Goal: Task Accomplishment & Management: Complete application form

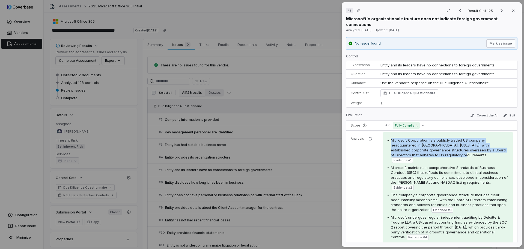
scroll to position [68, 0]
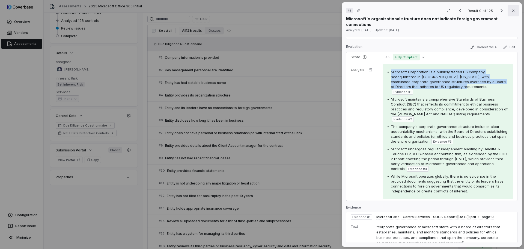
click at [511, 10] on icon "button" at bounding box center [513, 10] width 4 height 4
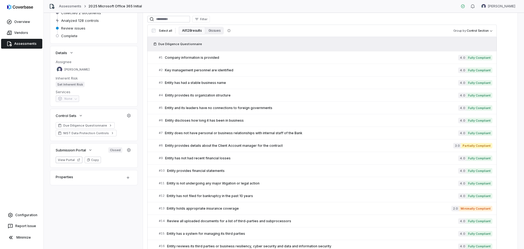
click at [23, 44] on link "Assessments" at bounding box center [21, 44] width 41 height 10
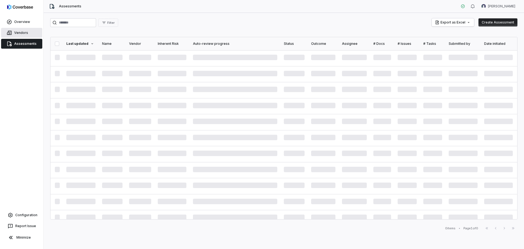
click at [16, 33] on link "Vendors" at bounding box center [21, 33] width 41 height 10
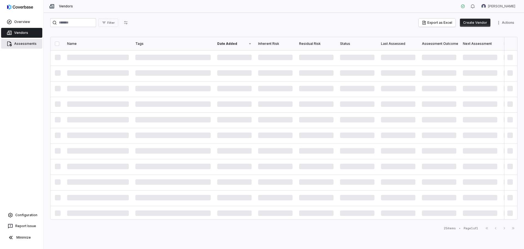
click at [18, 41] on link "Assessments" at bounding box center [21, 44] width 41 height 10
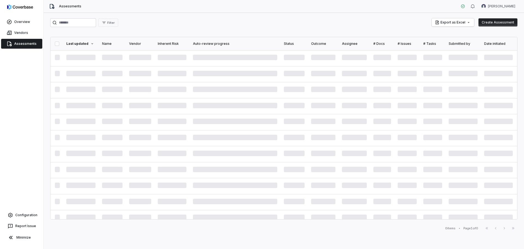
click at [24, 45] on link "Assessments" at bounding box center [21, 44] width 41 height 10
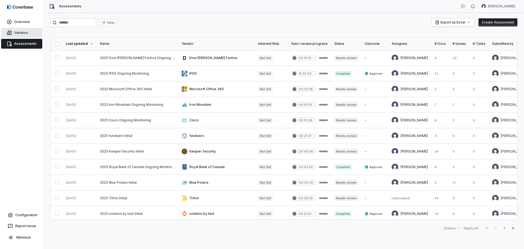
click at [19, 33] on link "Vendors" at bounding box center [21, 33] width 41 height 10
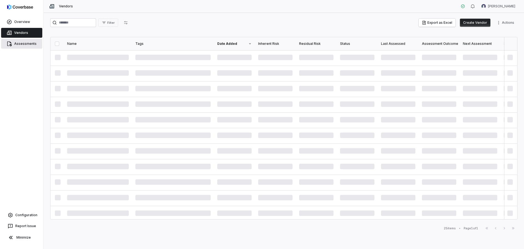
click at [28, 42] on link "Assessments" at bounding box center [21, 44] width 41 height 10
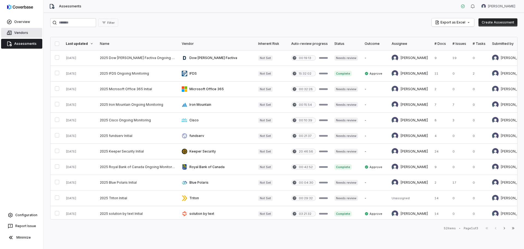
click at [26, 32] on link "Vendors" at bounding box center [21, 33] width 41 height 10
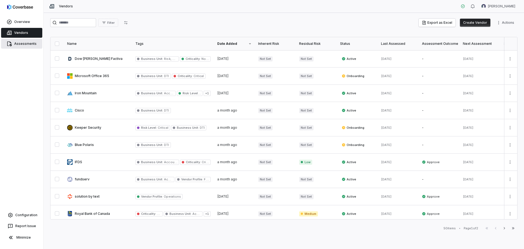
click at [28, 43] on link "Assessments" at bounding box center [21, 44] width 41 height 10
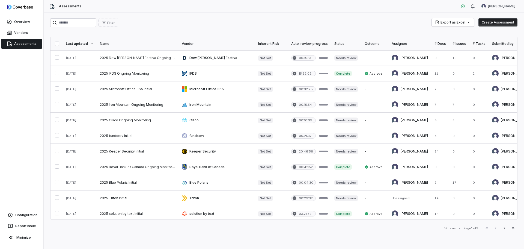
click at [505, 25] on button "Create Assessment" at bounding box center [497, 22] width 39 height 8
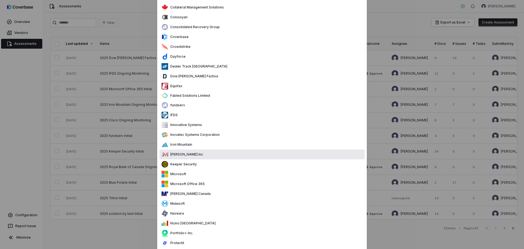
scroll to position [143, 0]
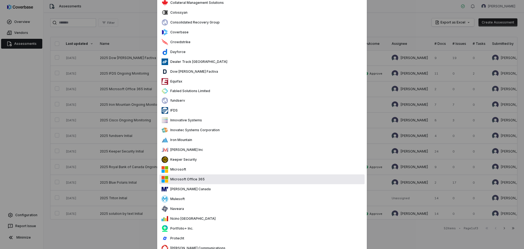
click at [184, 181] on div "Microsoft Office 365" at bounding box center [183, 179] width 43 height 7
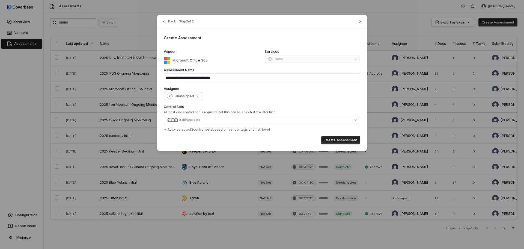
click at [180, 96] on span "Unassigned" at bounding box center [184, 96] width 19 height 4
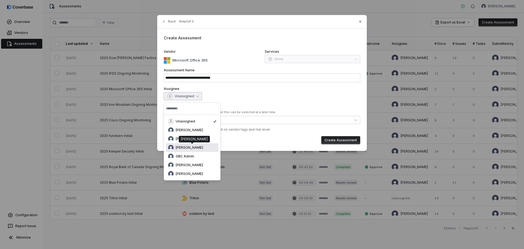
click at [192, 147] on span "[PERSON_NAME]" at bounding box center [189, 147] width 27 height 4
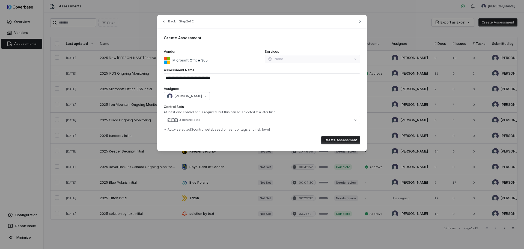
click at [330, 139] on button "Create Assessment" at bounding box center [340, 140] width 39 height 8
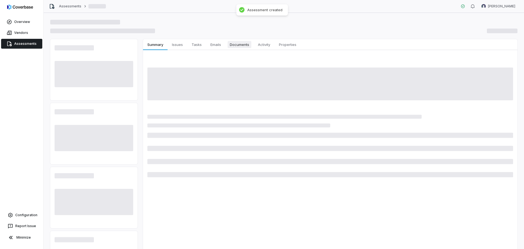
click at [240, 43] on span "Documents" at bounding box center [240, 44] width 24 height 7
click at [240, 45] on span "Documents" at bounding box center [240, 44] width 24 height 7
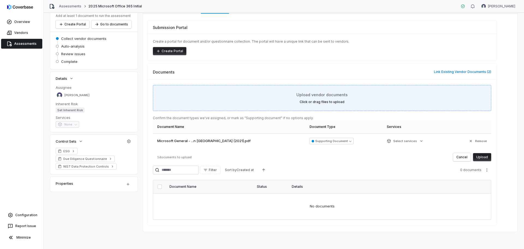
scroll to position [37, 0]
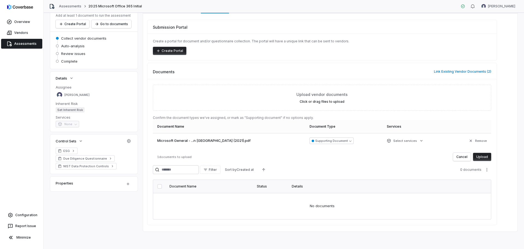
click at [478, 157] on button "Upload" at bounding box center [482, 157] width 18 height 8
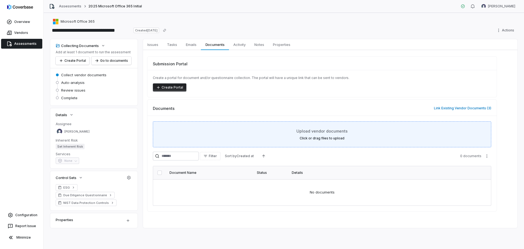
click at [230, 133] on div "Upload vendor documents Click or drag files to upload" at bounding box center [322, 134] width 325 height 12
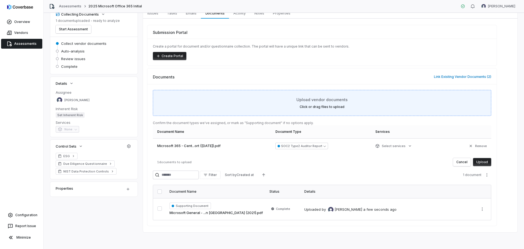
scroll to position [32, 0]
click at [326, 107] on label "Click or drag files to upload" at bounding box center [322, 106] width 45 height 4
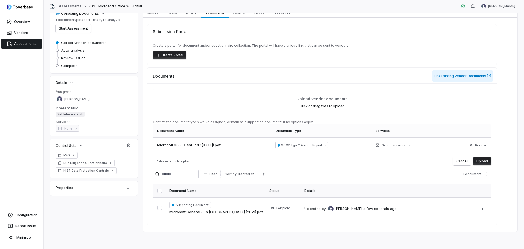
click at [459, 76] on button "Link Existing Vendor Documents ( 2 )" at bounding box center [462, 75] width 61 height 11
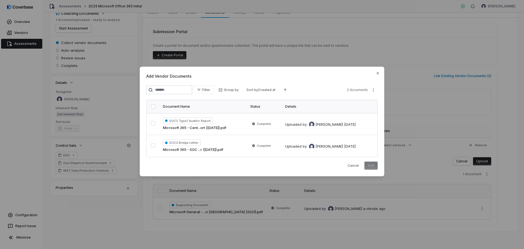
click at [152, 106] on button "button" at bounding box center [153, 106] width 4 height 4
click at [369, 166] on button "Add" at bounding box center [370, 165] width 13 height 8
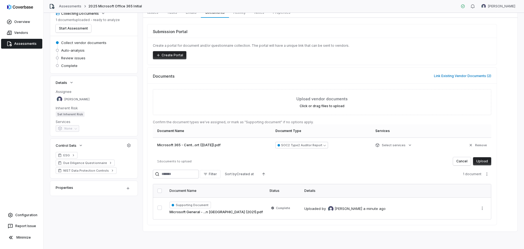
click at [478, 160] on button "Upload" at bounding box center [482, 161] width 18 height 8
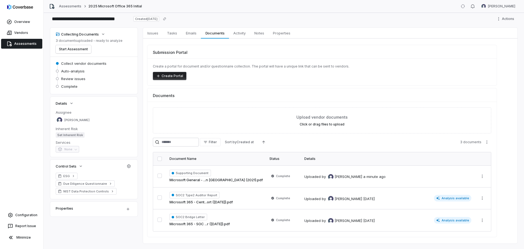
scroll to position [0, 0]
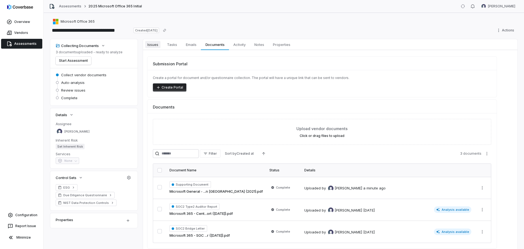
click at [153, 44] on span "Issues" at bounding box center [152, 44] width 15 height 7
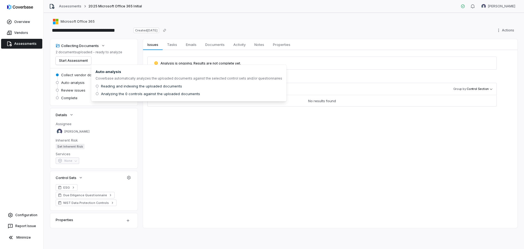
click at [317, 142] on div "Issues Issues Tasks Tasks Emails Emails Documents Documents Activity Activity N…" at bounding box center [330, 133] width 374 height 189
click at [79, 82] on span "Auto-analysis" at bounding box center [72, 82] width 23 height 5
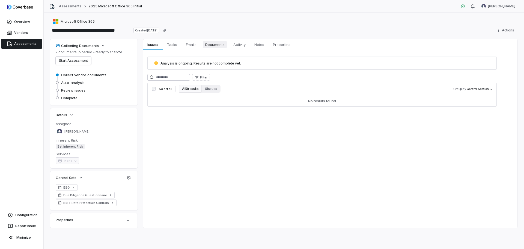
click at [213, 44] on span "Documents" at bounding box center [215, 44] width 24 height 7
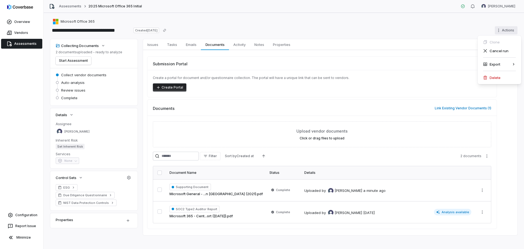
click at [505, 30] on html "**********" at bounding box center [262, 124] width 524 height 249
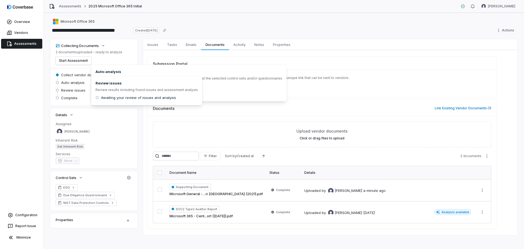
click at [63, 91] on span "Review issues" at bounding box center [73, 90] width 24 height 5
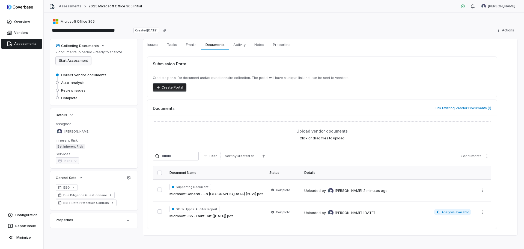
click at [73, 62] on button "Start Assessment" at bounding box center [73, 60] width 35 height 8
click at [17, 32] on link "Vendors" at bounding box center [21, 33] width 41 height 10
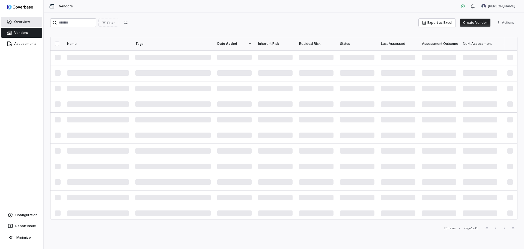
click at [13, 21] on link "Overview" at bounding box center [21, 22] width 41 height 10
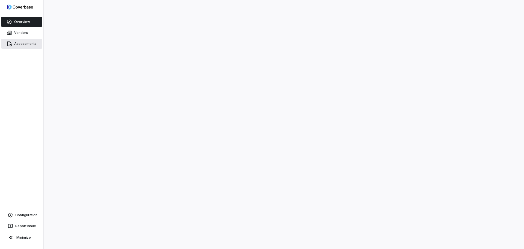
click at [20, 42] on link "Assessments" at bounding box center [21, 44] width 41 height 10
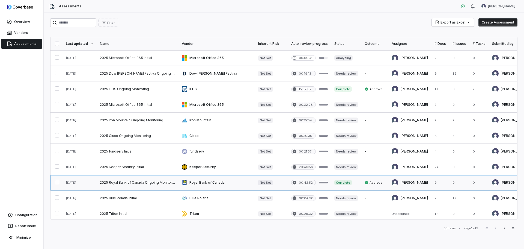
click at [366, 183] on link at bounding box center [374, 182] width 27 height 15
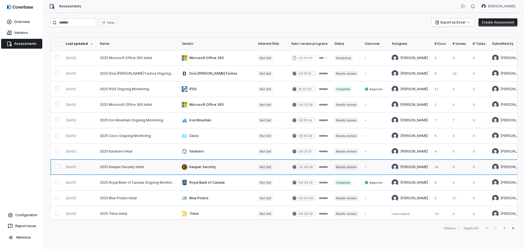
click at [336, 168] on link at bounding box center [346, 166] width 30 height 15
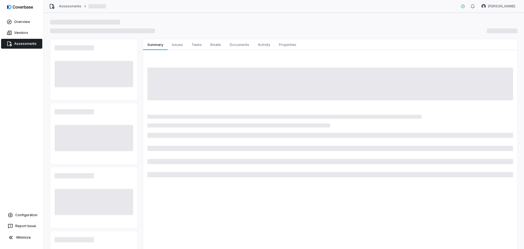
click at [289, 87] on span at bounding box center [330, 83] width 366 height 33
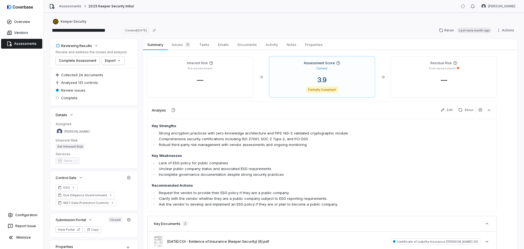
click at [455, 78] on div "—" at bounding box center [443, 80] width 97 height 8
click at [441, 76] on span "—" at bounding box center [443, 80] width 15 height 8
click at [465, 112] on body "**********" at bounding box center [262, 124] width 524 height 249
click at [389, 83] on html "**********" at bounding box center [262, 124] width 524 height 249
click at [392, 64] on div "Residual Risk Post-assessment —" at bounding box center [444, 76] width 106 height 41
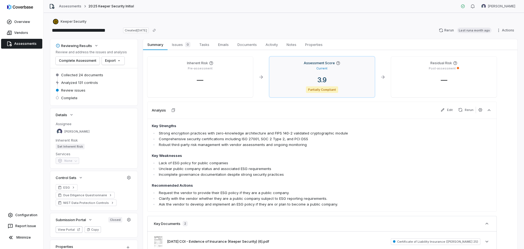
click at [325, 72] on div "Assessment Score Current 3.9 Partially Compliant" at bounding box center [322, 76] width 106 height 41
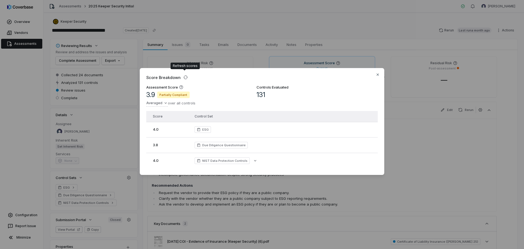
click at [332, 46] on div "Score Breakdown Assessment Score 3.9 Partially Compliant Averaged over all cont…" at bounding box center [262, 124] width 524 height 249
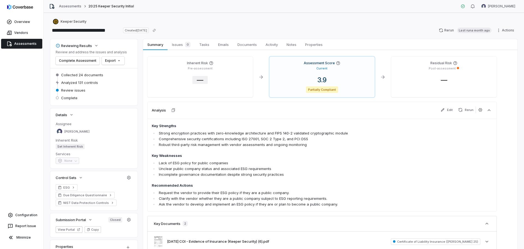
click at [207, 77] on span "—" at bounding box center [199, 80] width 15 height 8
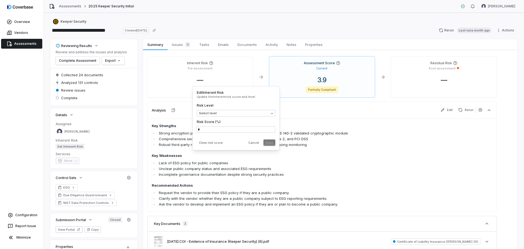
click at [207, 77] on span "—" at bounding box center [199, 80] width 15 height 8
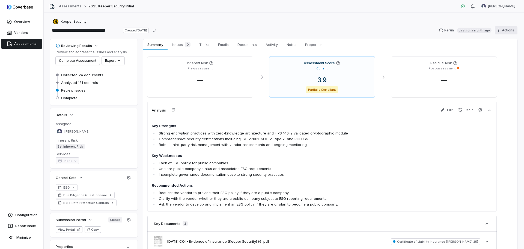
click at [504, 29] on html "**********" at bounding box center [262, 124] width 524 height 249
click at [275, 46] on span "Activity" at bounding box center [271, 44] width 17 height 7
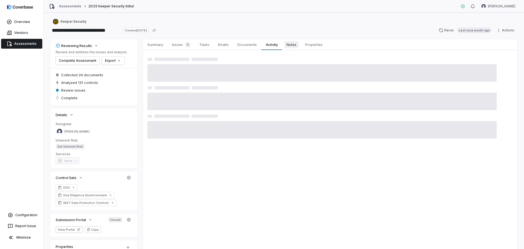
click at [291, 43] on span "Notes" at bounding box center [291, 44] width 14 height 7
click at [293, 43] on span "Notes" at bounding box center [291, 44] width 14 height 7
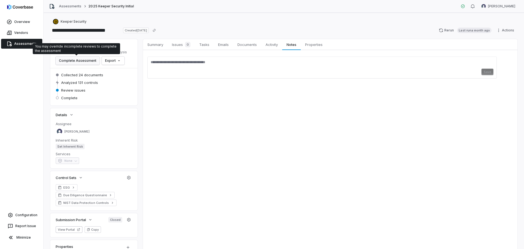
click at [89, 62] on button "Complete Assessment" at bounding box center [78, 60] width 44 height 8
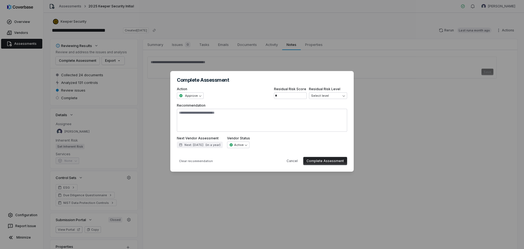
click at [321, 162] on button "Complete Assessment" at bounding box center [325, 161] width 44 height 8
click at [21, 41] on div "**********" at bounding box center [262, 124] width 524 height 249
click at [23, 43] on div "**********" at bounding box center [262, 124] width 524 height 249
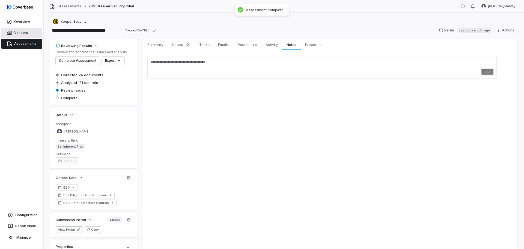
click at [13, 37] on link "Vendors" at bounding box center [21, 33] width 41 height 10
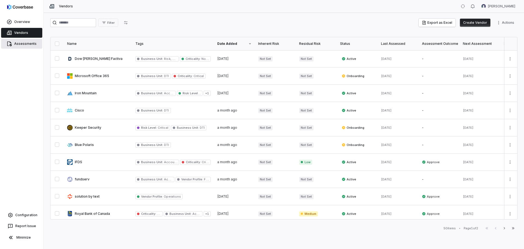
click at [15, 45] on link "Assessments" at bounding box center [21, 44] width 41 height 10
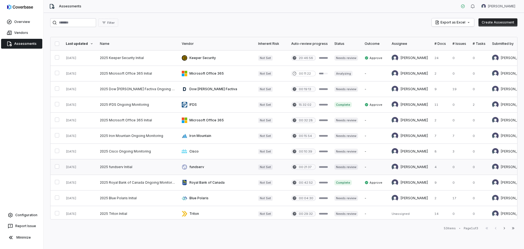
click at [367, 166] on link at bounding box center [374, 166] width 27 height 15
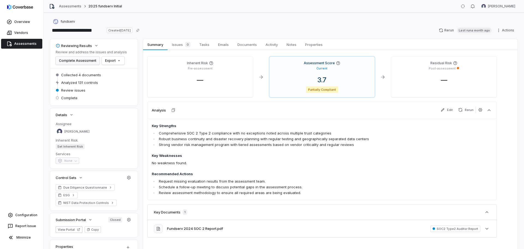
click at [74, 62] on button "Complete Assessment" at bounding box center [78, 60] width 44 height 8
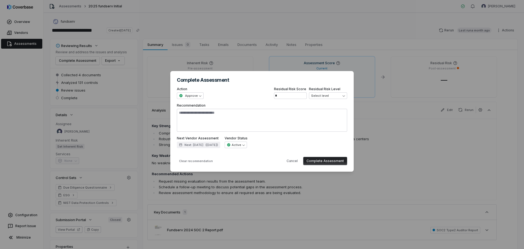
click at [316, 159] on button "Complete Assessment" at bounding box center [325, 161] width 44 height 8
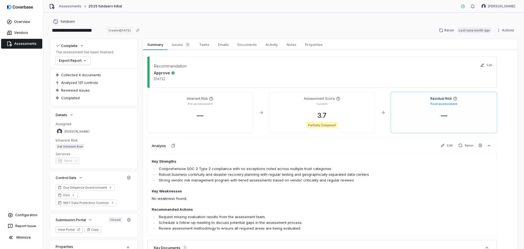
click at [30, 42] on link "Assessments" at bounding box center [21, 44] width 41 height 10
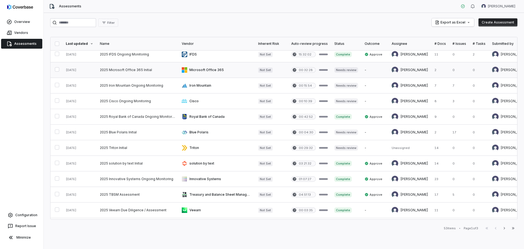
scroll to position [102, 0]
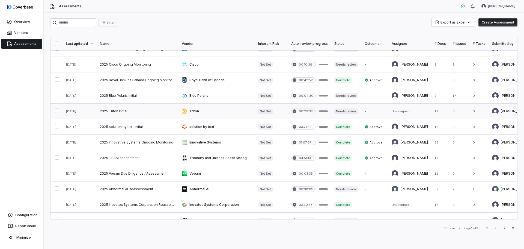
click at [136, 111] on link at bounding box center [138, 110] width 82 height 15
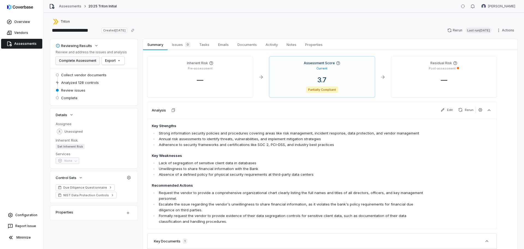
click at [64, 60] on button "Complete Assessment" at bounding box center [78, 60] width 44 height 8
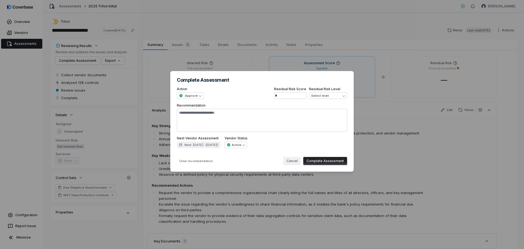
click at [300, 159] on button "Cancel" at bounding box center [292, 161] width 18 height 8
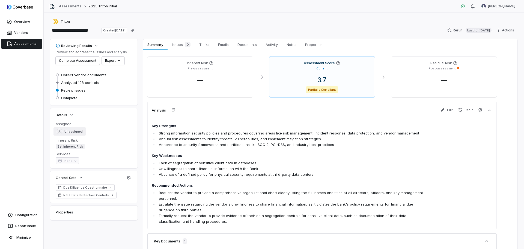
click at [74, 133] on span "Unassigned" at bounding box center [73, 131] width 18 height 4
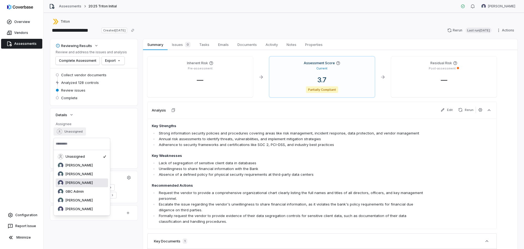
click at [78, 183] on span "[PERSON_NAME]" at bounding box center [79, 182] width 27 height 4
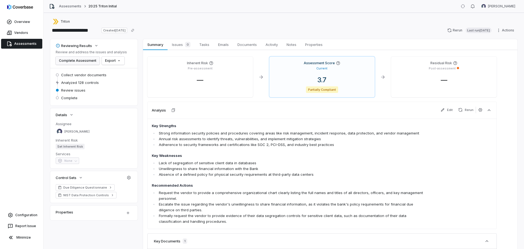
click at [75, 61] on button "Complete Assessment" at bounding box center [78, 60] width 44 height 8
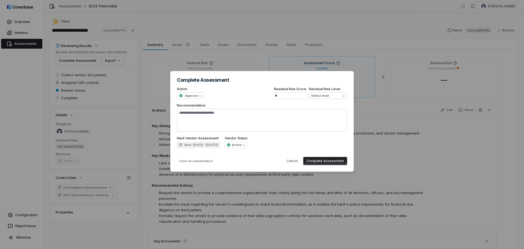
click at [338, 160] on button "Complete Assessment" at bounding box center [325, 161] width 44 height 8
type textarea "*"
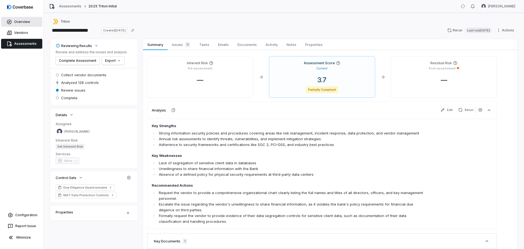
click at [11, 21] on icon at bounding box center [9, 22] width 5 height 5
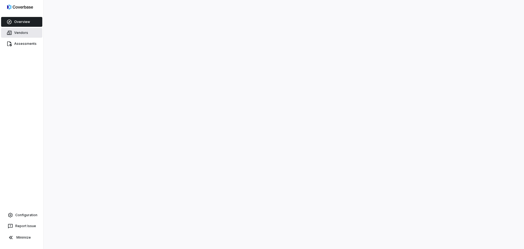
click at [15, 31] on link "Vendors" at bounding box center [21, 33] width 41 height 10
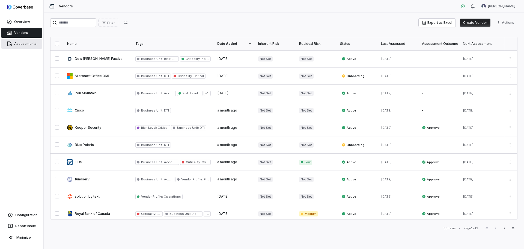
click at [18, 44] on link "Assessments" at bounding box center [21, 44] width 41 height 10
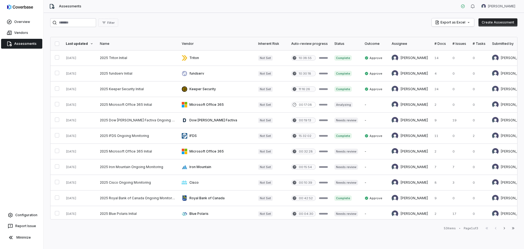
click at [17, 41] on link "Assessments" at bounding box center [21, 44] width 41 height 10
